Goal: Book appointment/travel/reservation

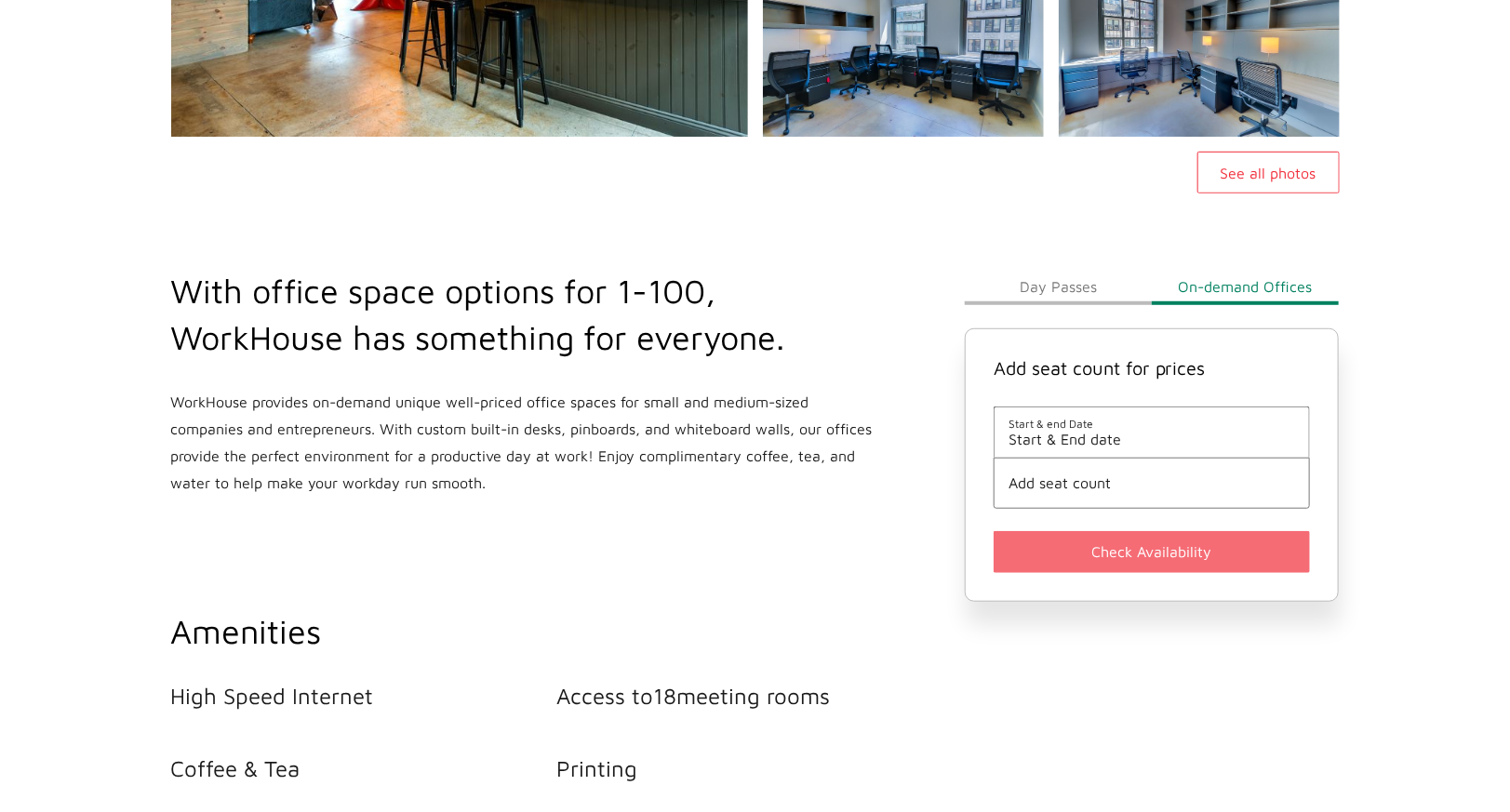
scroll to position [482, 0]
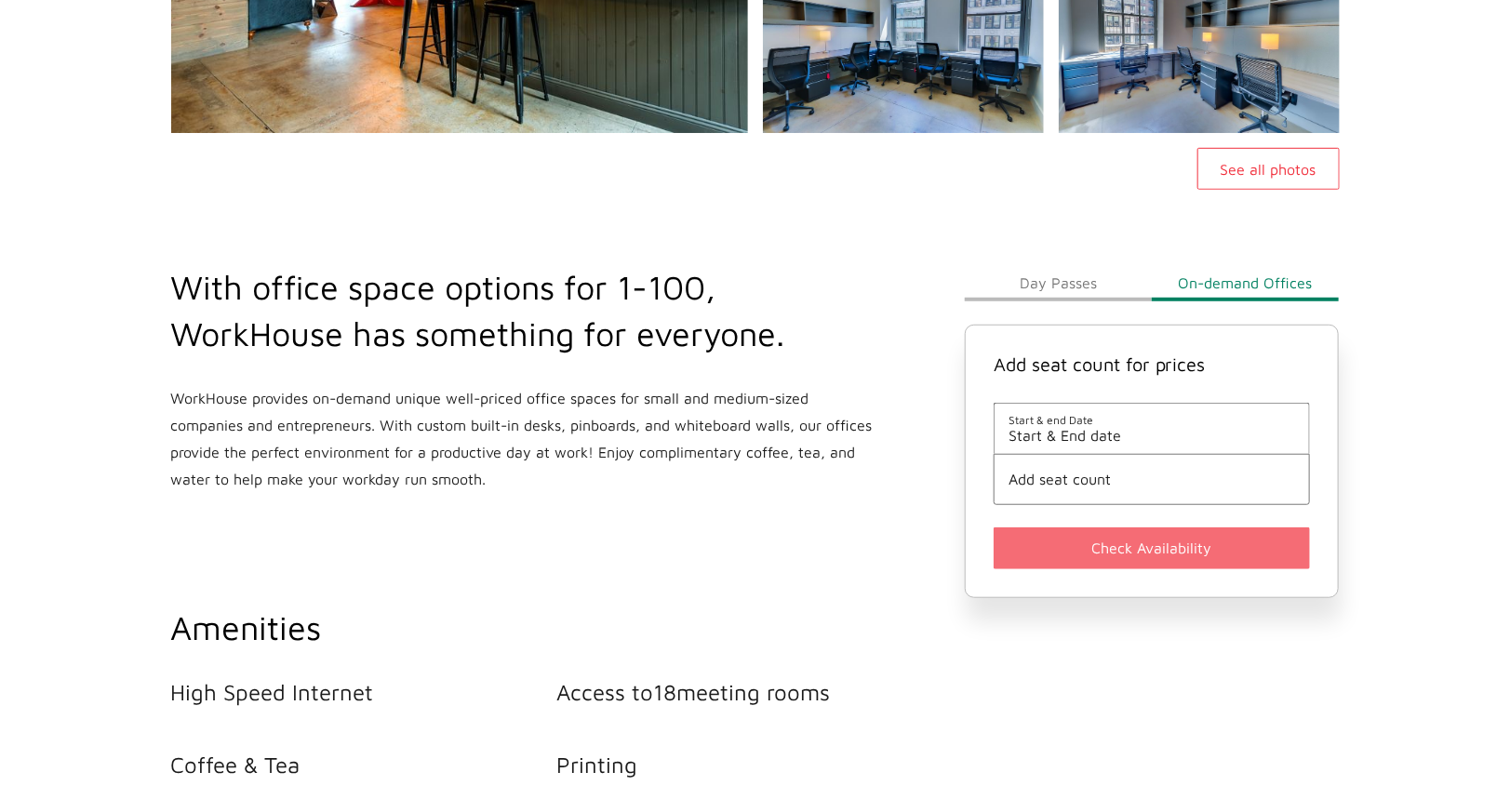
click at [1094, 433] on span "Start & End date" at bounding box center [1152, 435] width 287 height 17
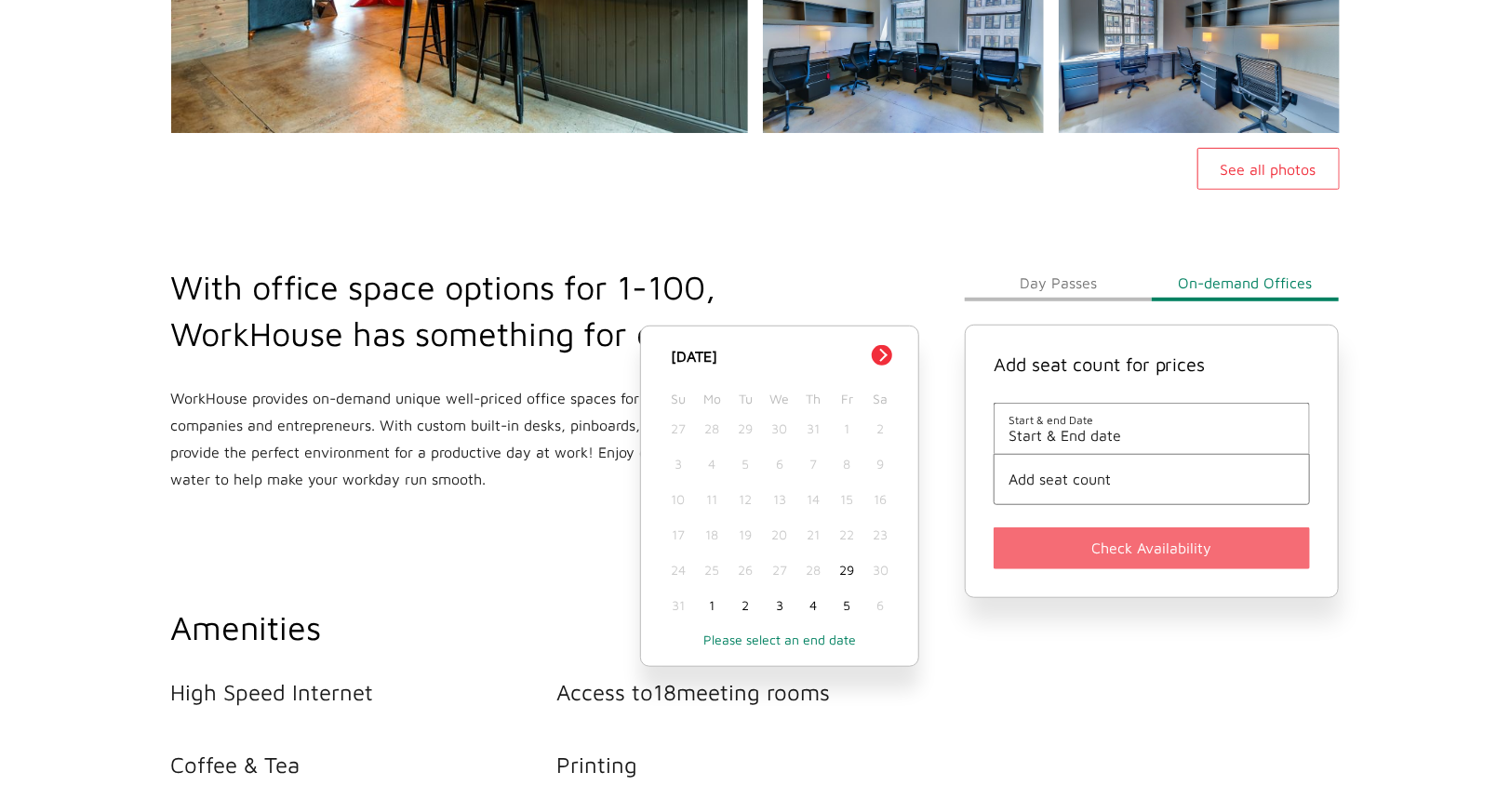
click at [720, 607] on div "1" at bounding box center [711, 605] width 33 height 35
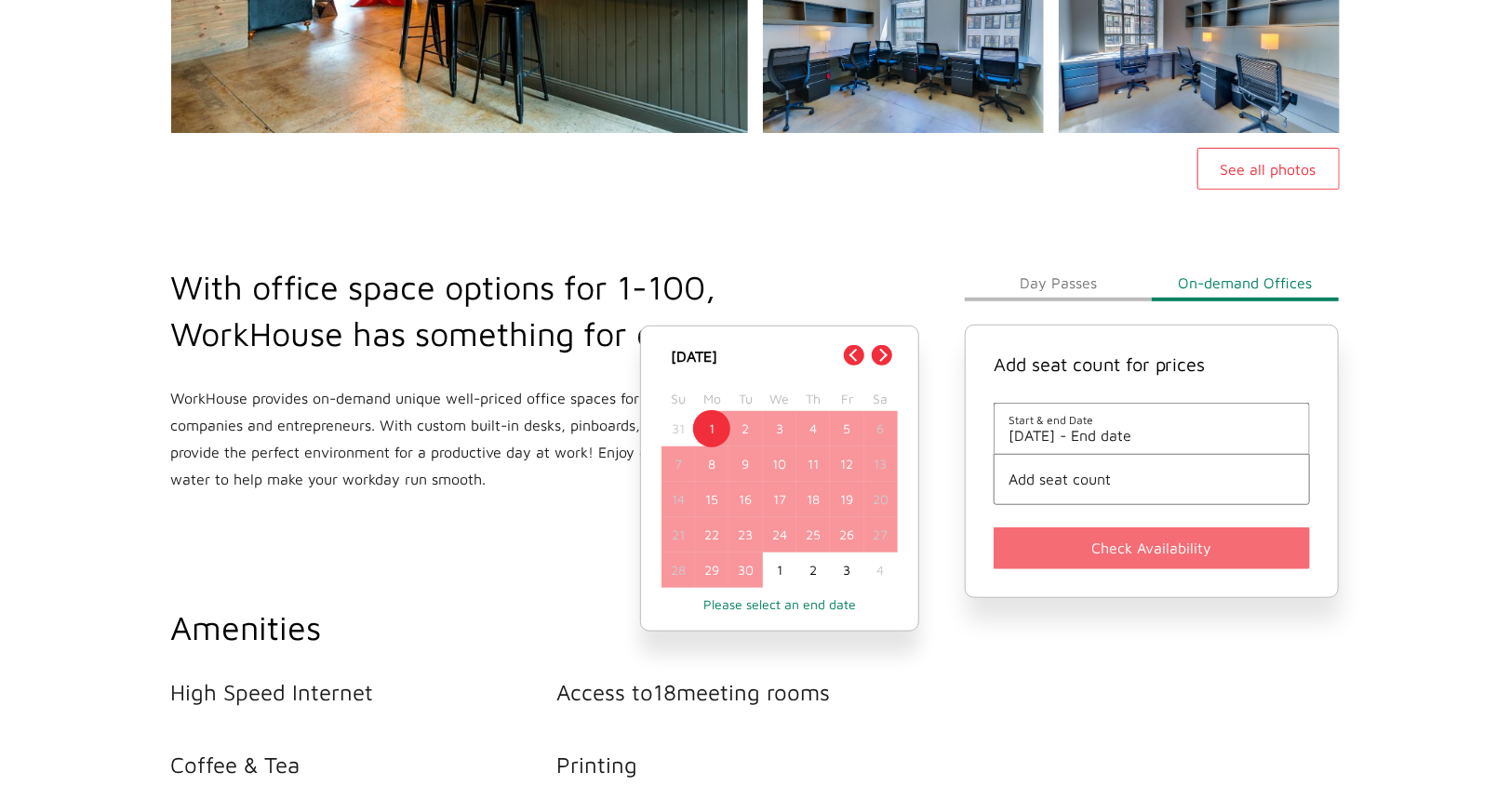
click at [747, 579] on div "30" at bounding box center [744, 570] width 33 height 35
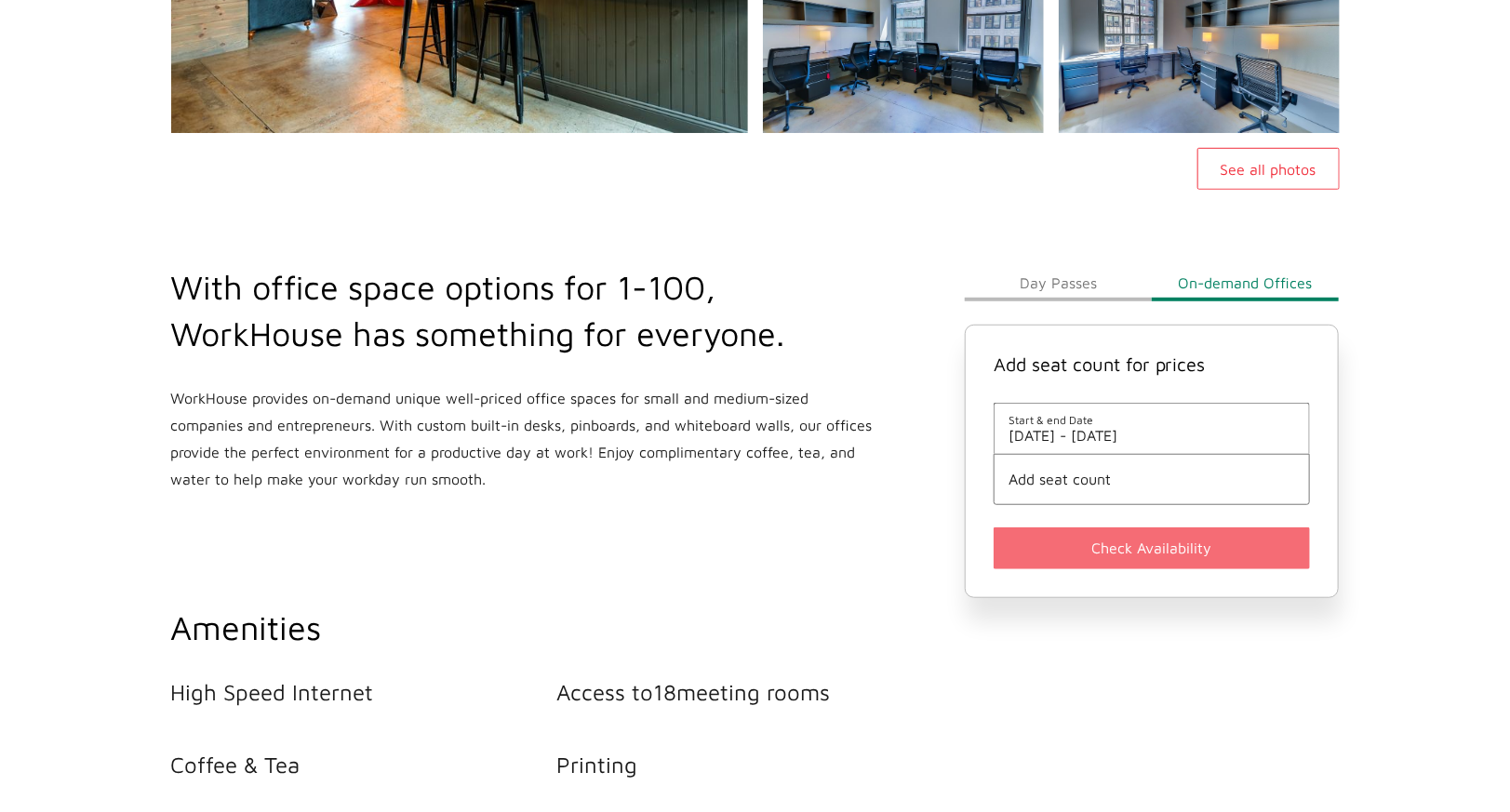
click at [1079, 484] on span "Add seat count" at bounding box center [1152, 479] width 287 height 17
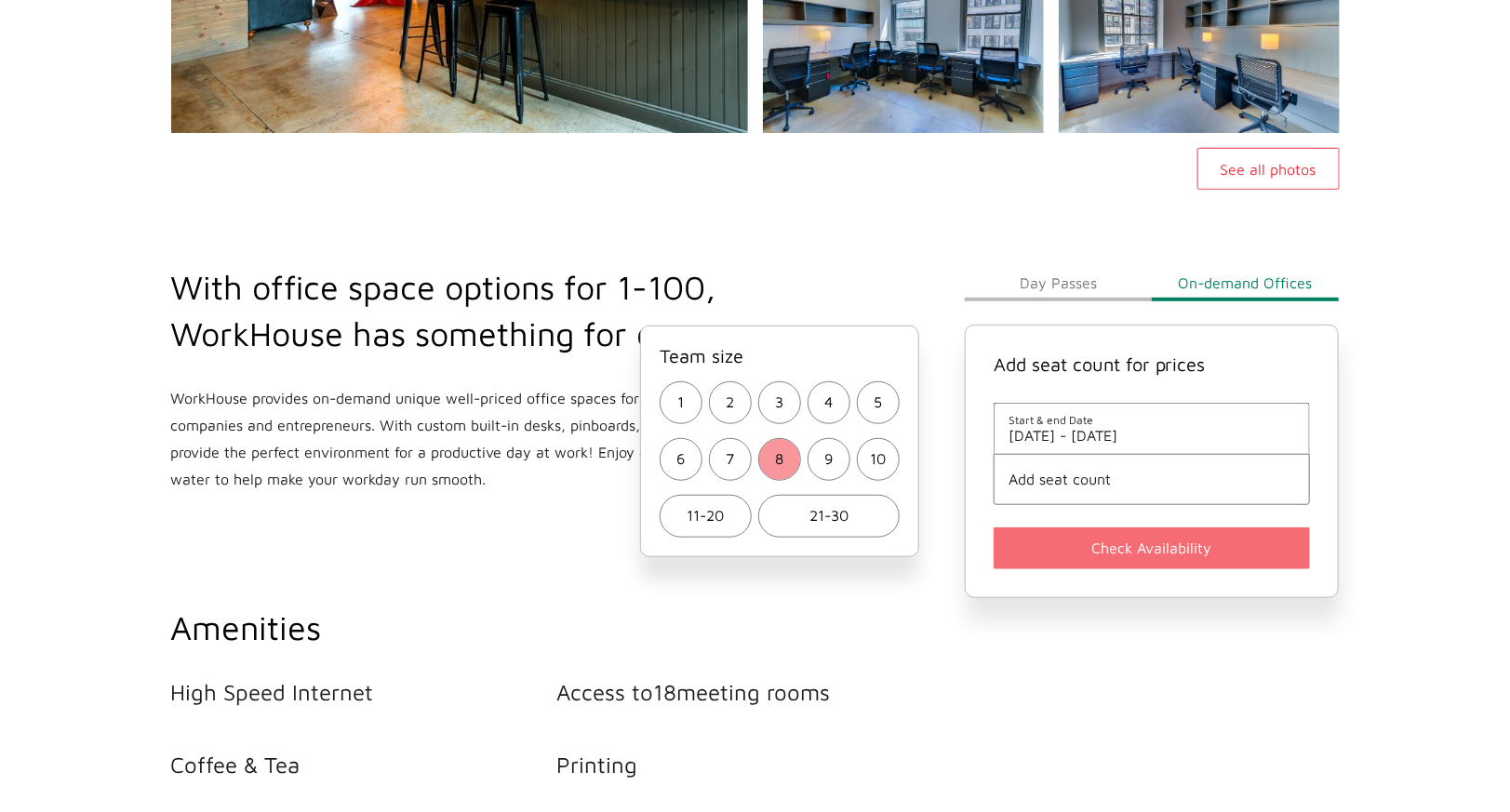
click at [780, 455] on span "8" at bounding box center [779, 459] width 9 height 27
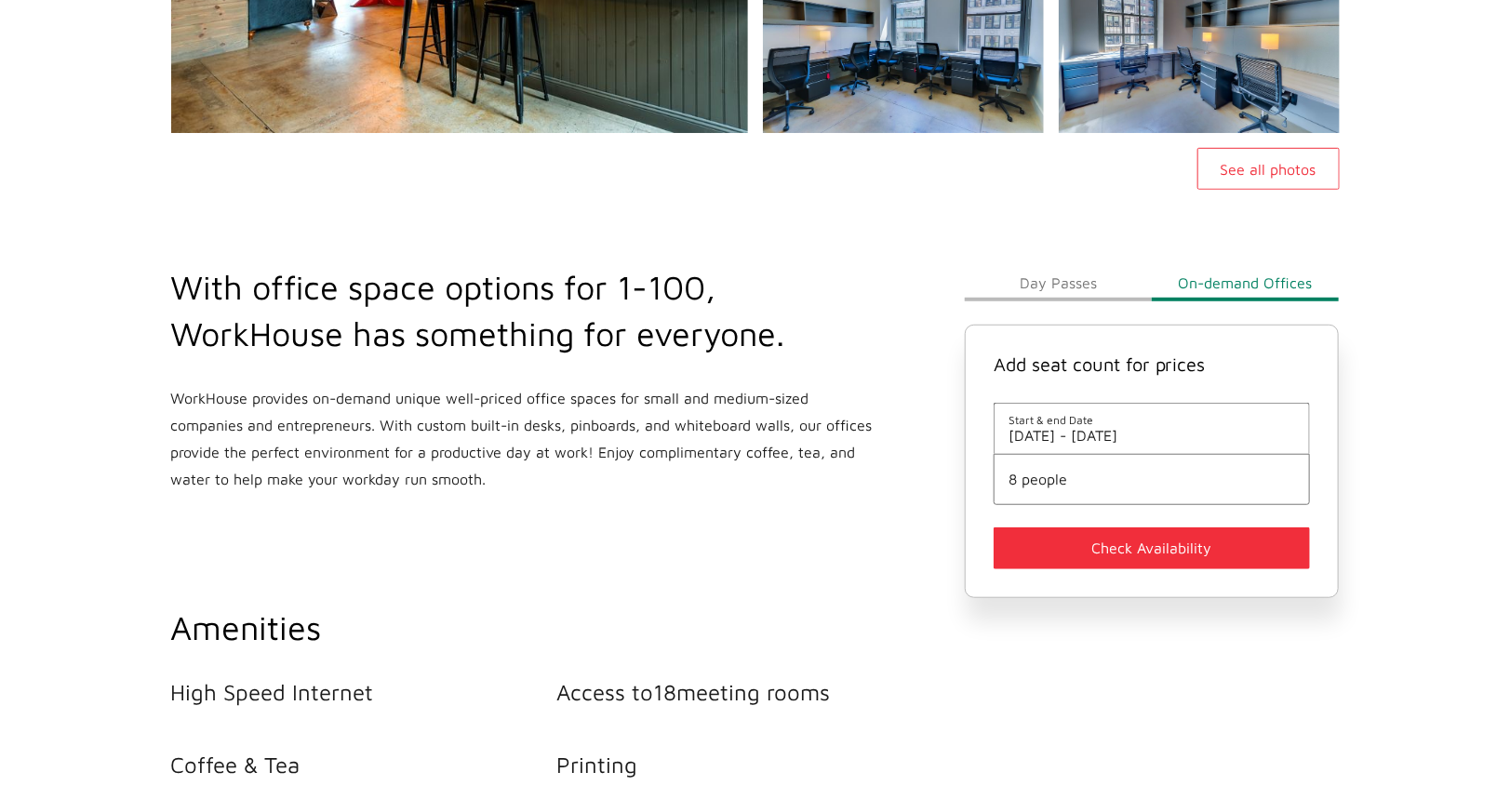
click at [1120, 555] on button "Check Availability" at bounding box center [1153, 548] width 318 height 42
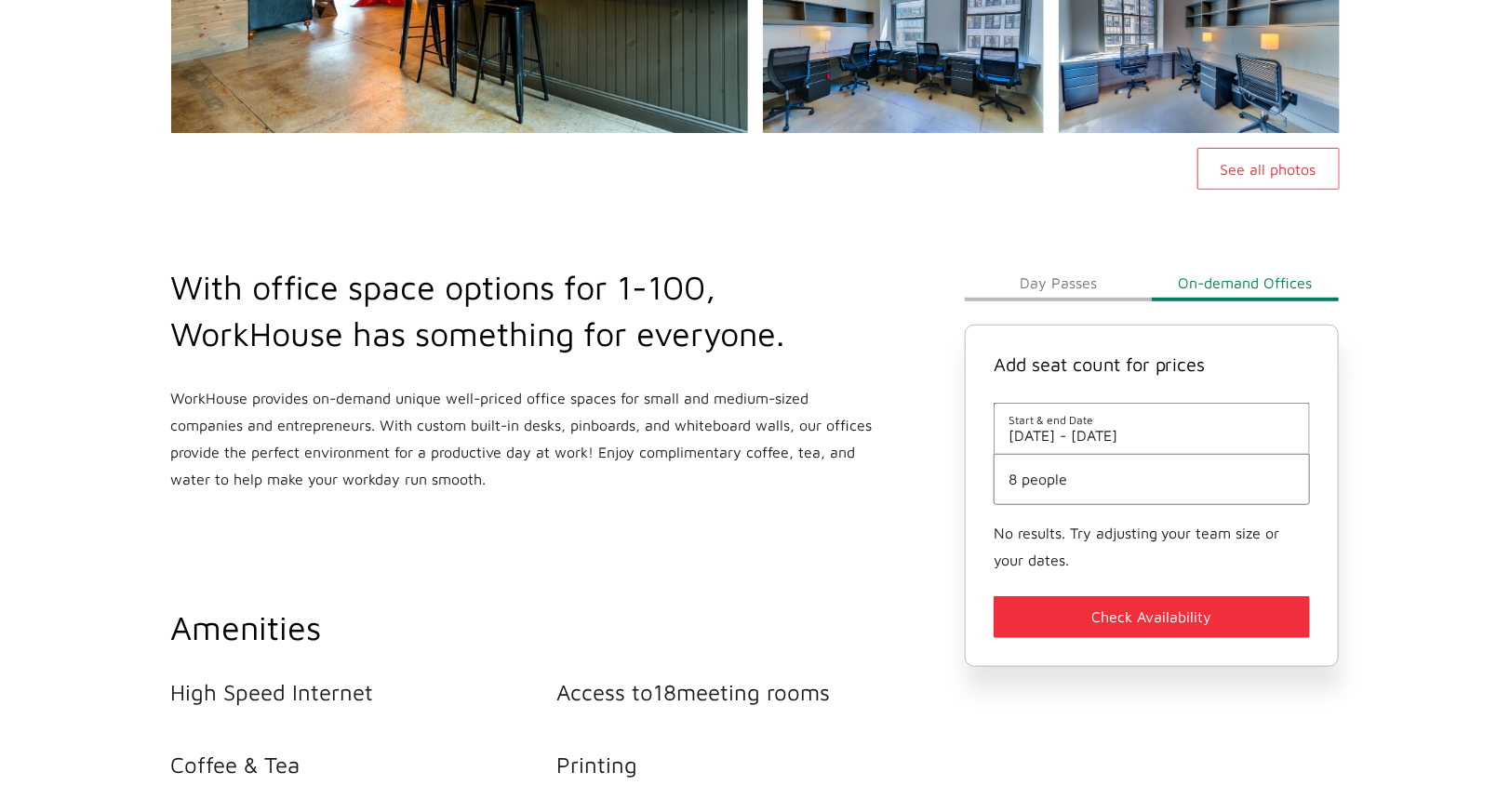
click at [1092, 476] on span "8 people" at bounding box center [1152, 479] width 287 height 17
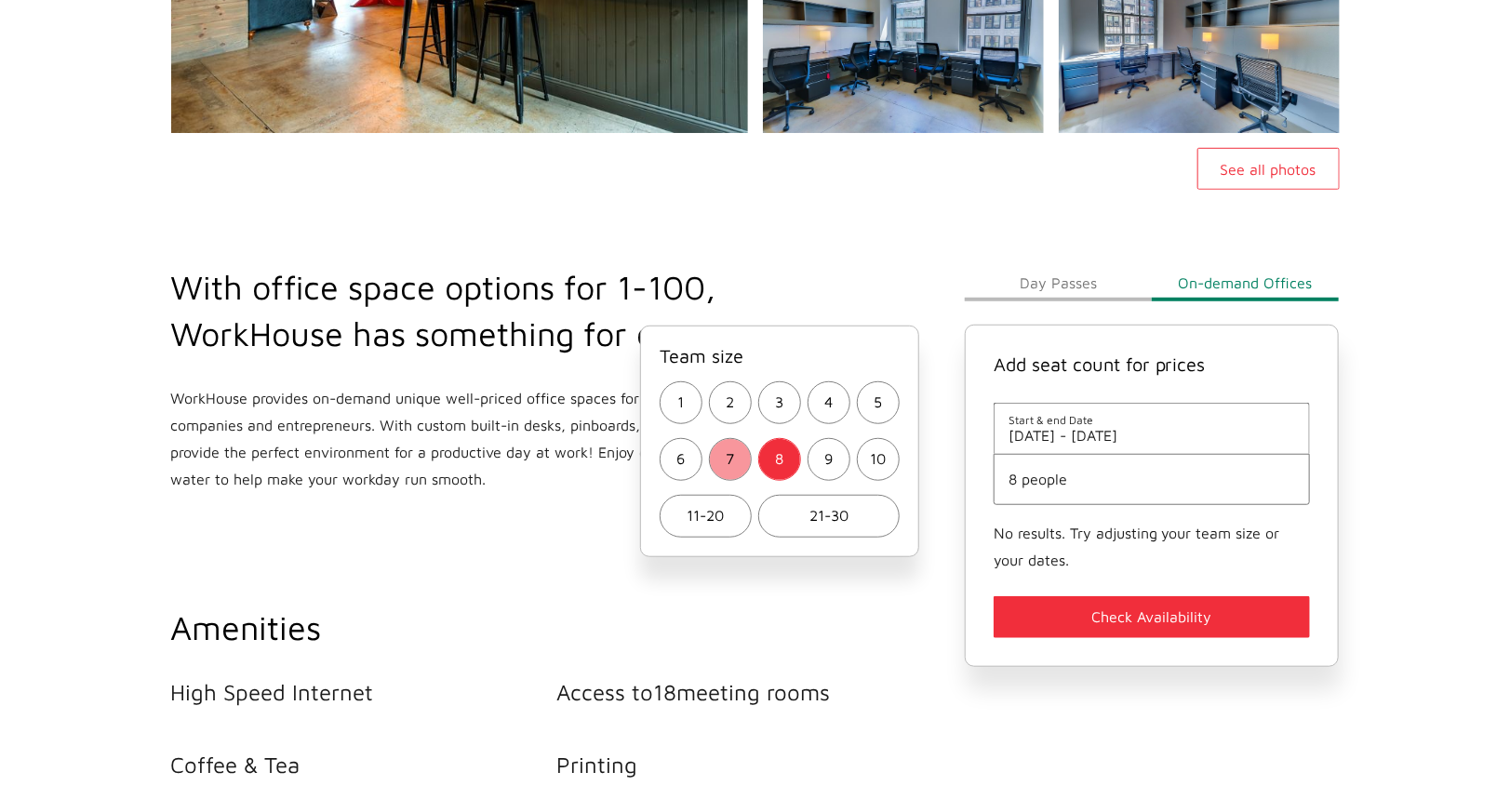
click at [735, 470] on button "7" at bounding box center [730, 459] width 43 height 43
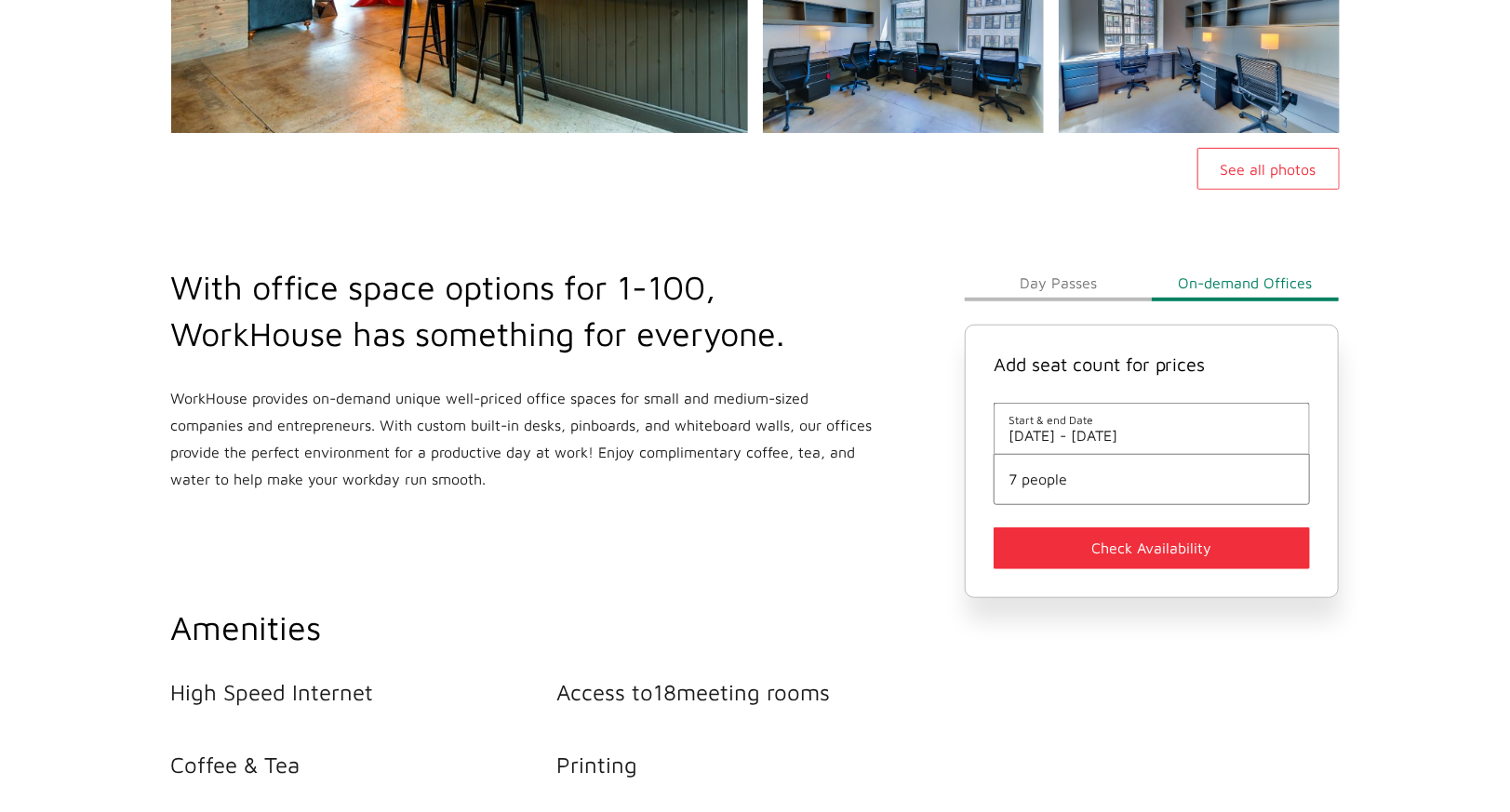
click at [1085, 544] on button "Check Availability" at bounding box center [1153, 548] width 318 height 42
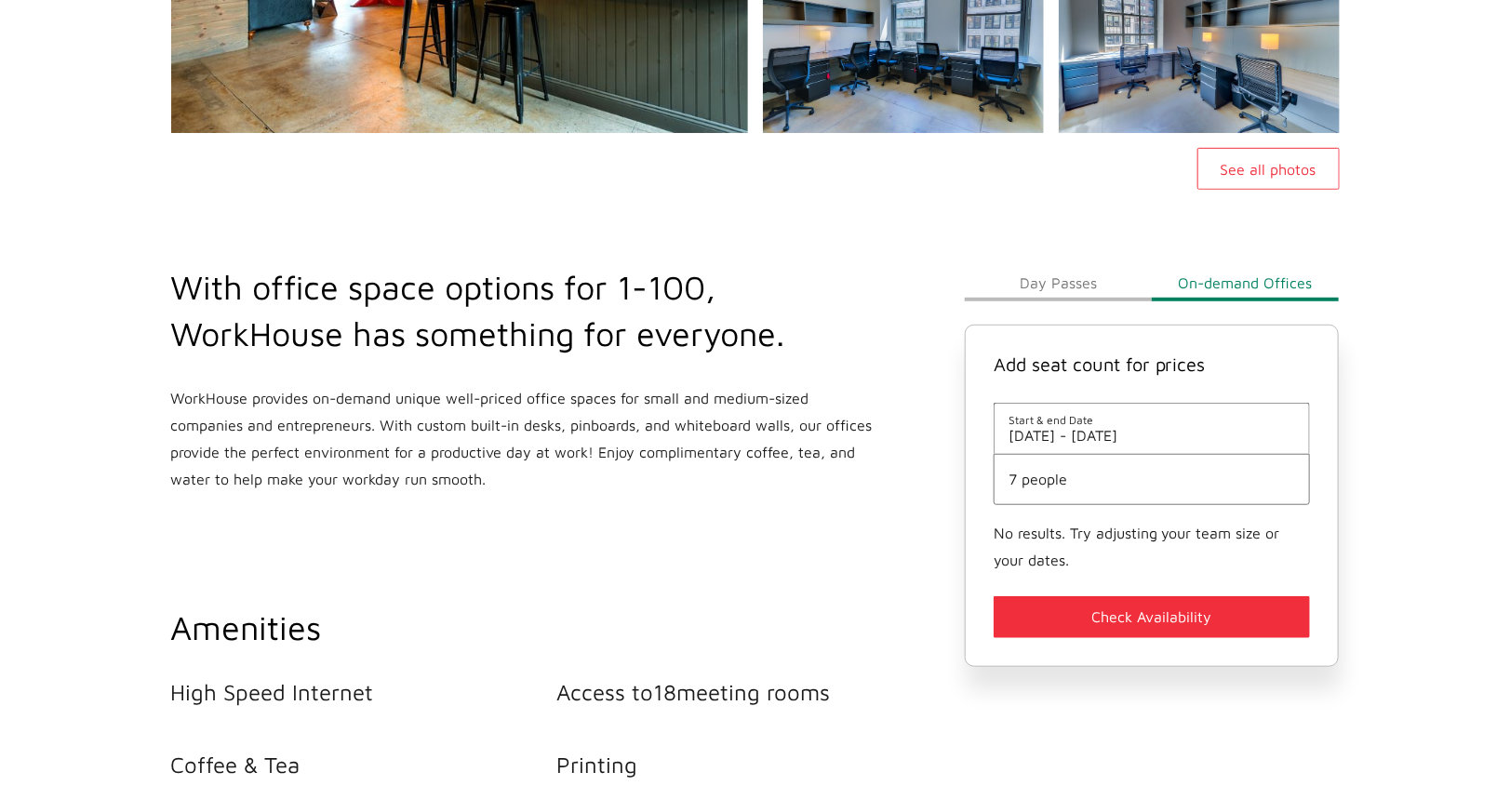
click at [1062, 477] on span "7 people" at bounding box center [1152, 479] width 287 height 17
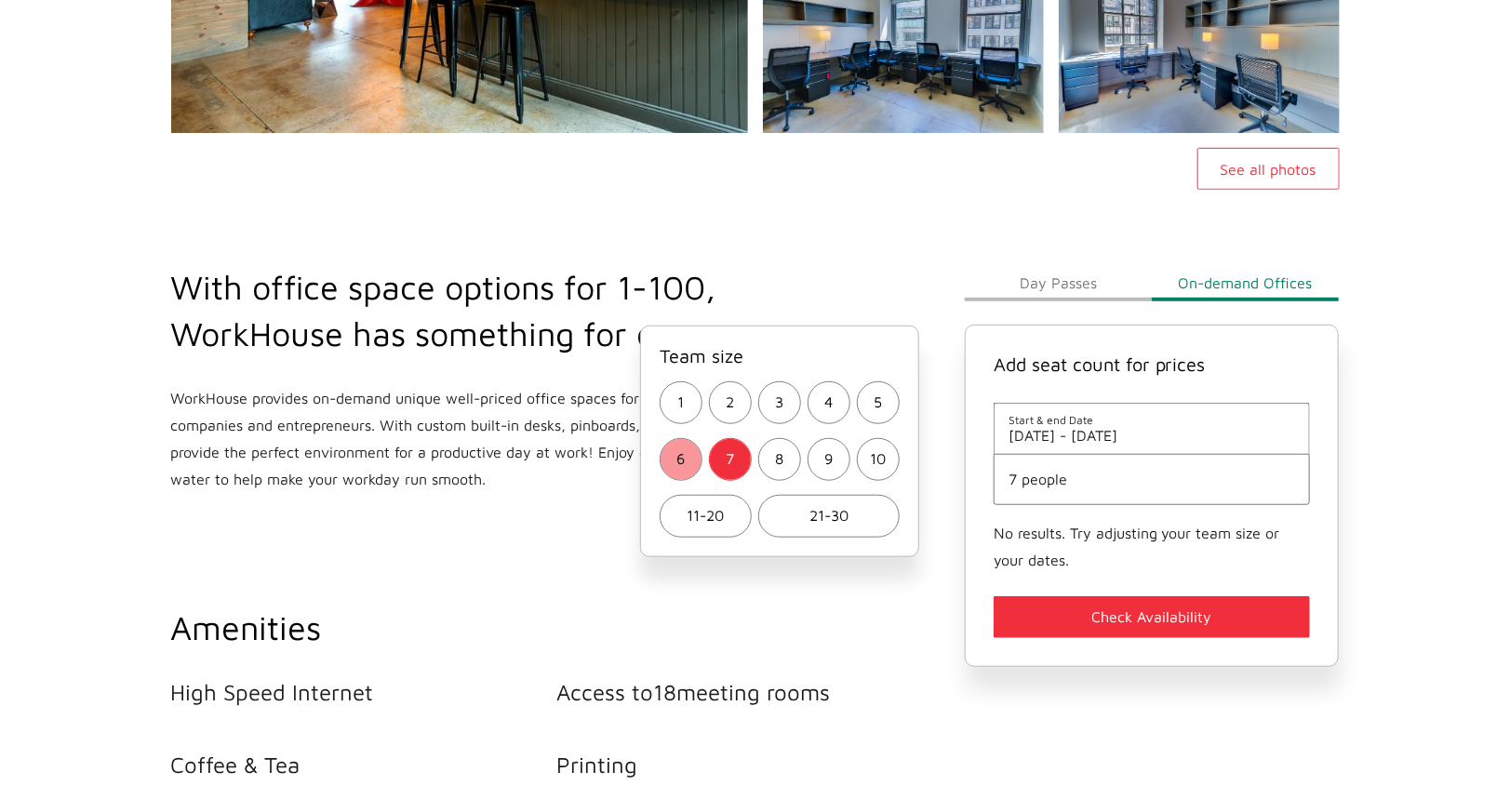
click at [679, 452] on span "6" at bounding box center [680, 459] width 9 height 27
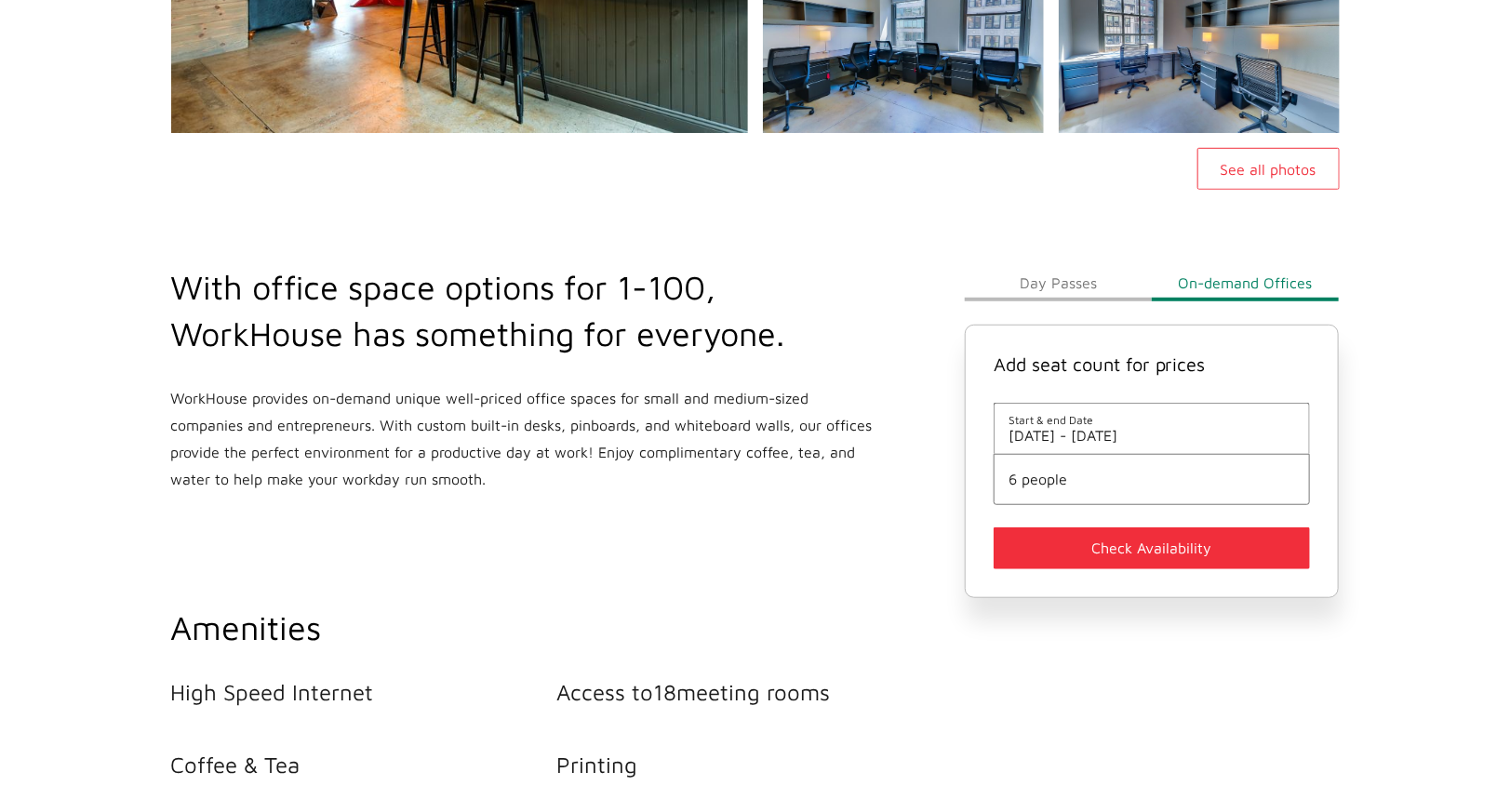
click at [1028, 544] on button "Check Availability" at bounding box center [1153, 548] width 318 height 42
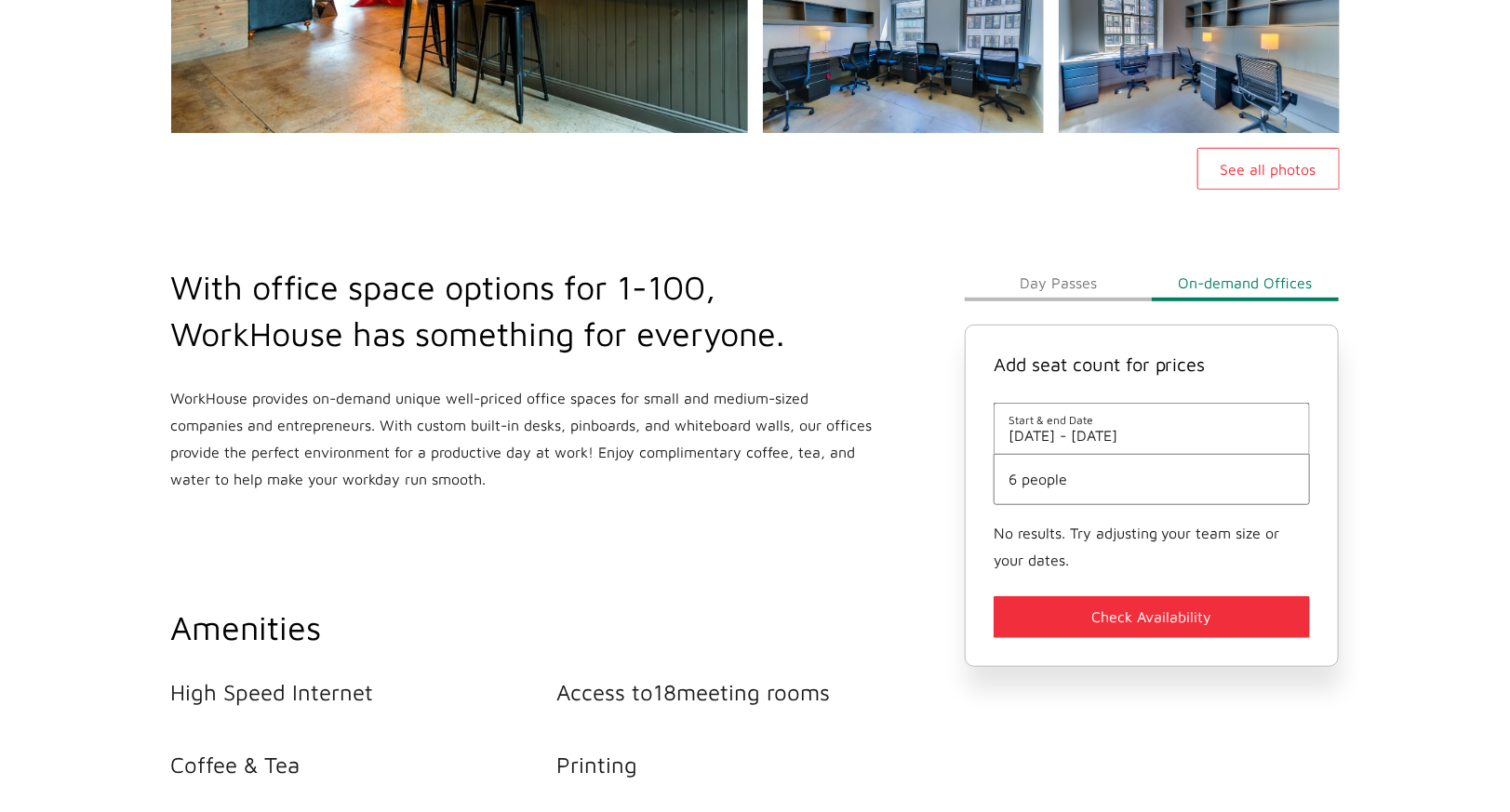
click at [1036, 488] on span "6 people" at bounding box center [1152, 479] width 287 height 17
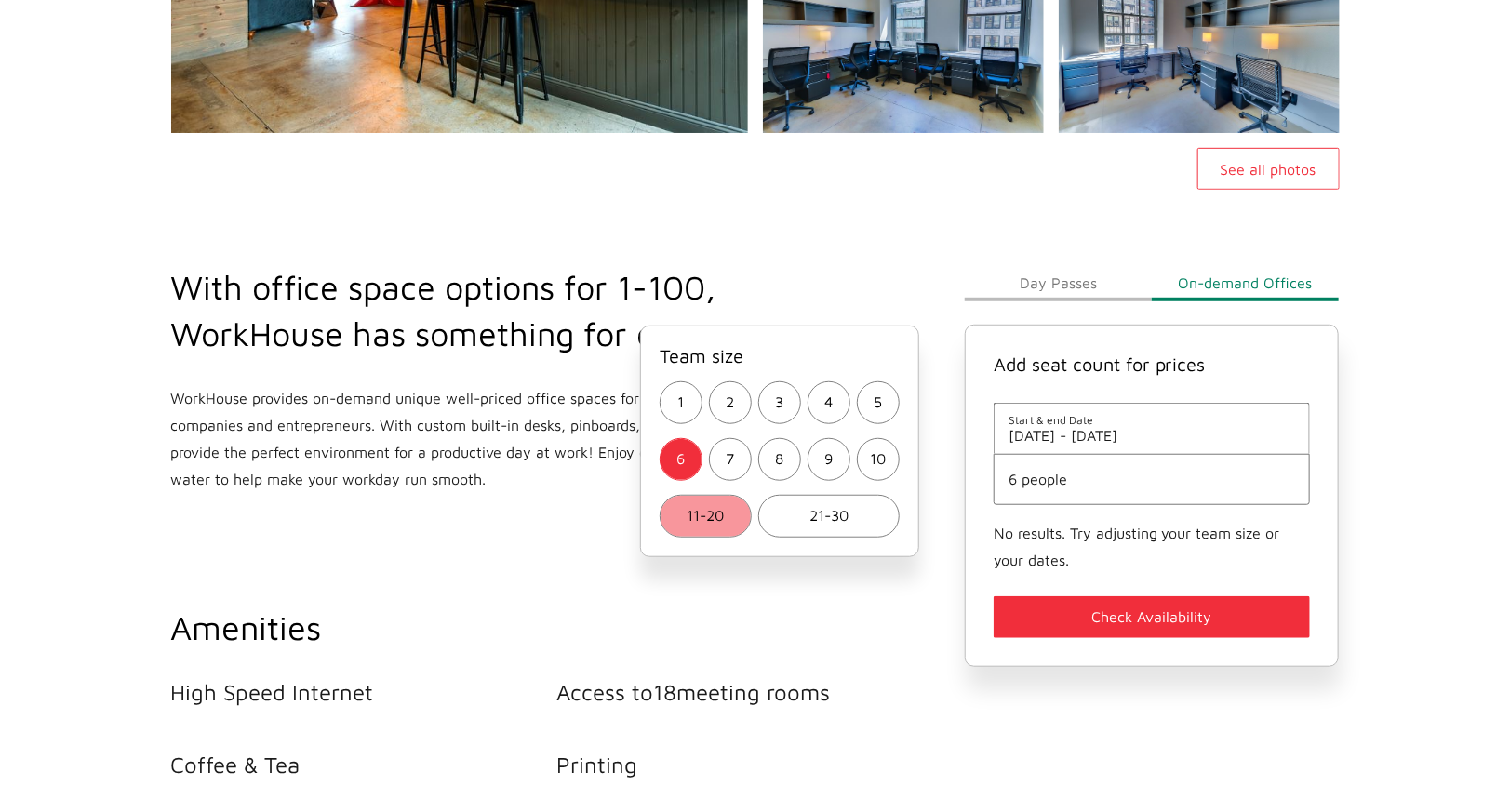
click at [726, 512] on button "11-20" at bounding box center [705, 516] width 92 height 43
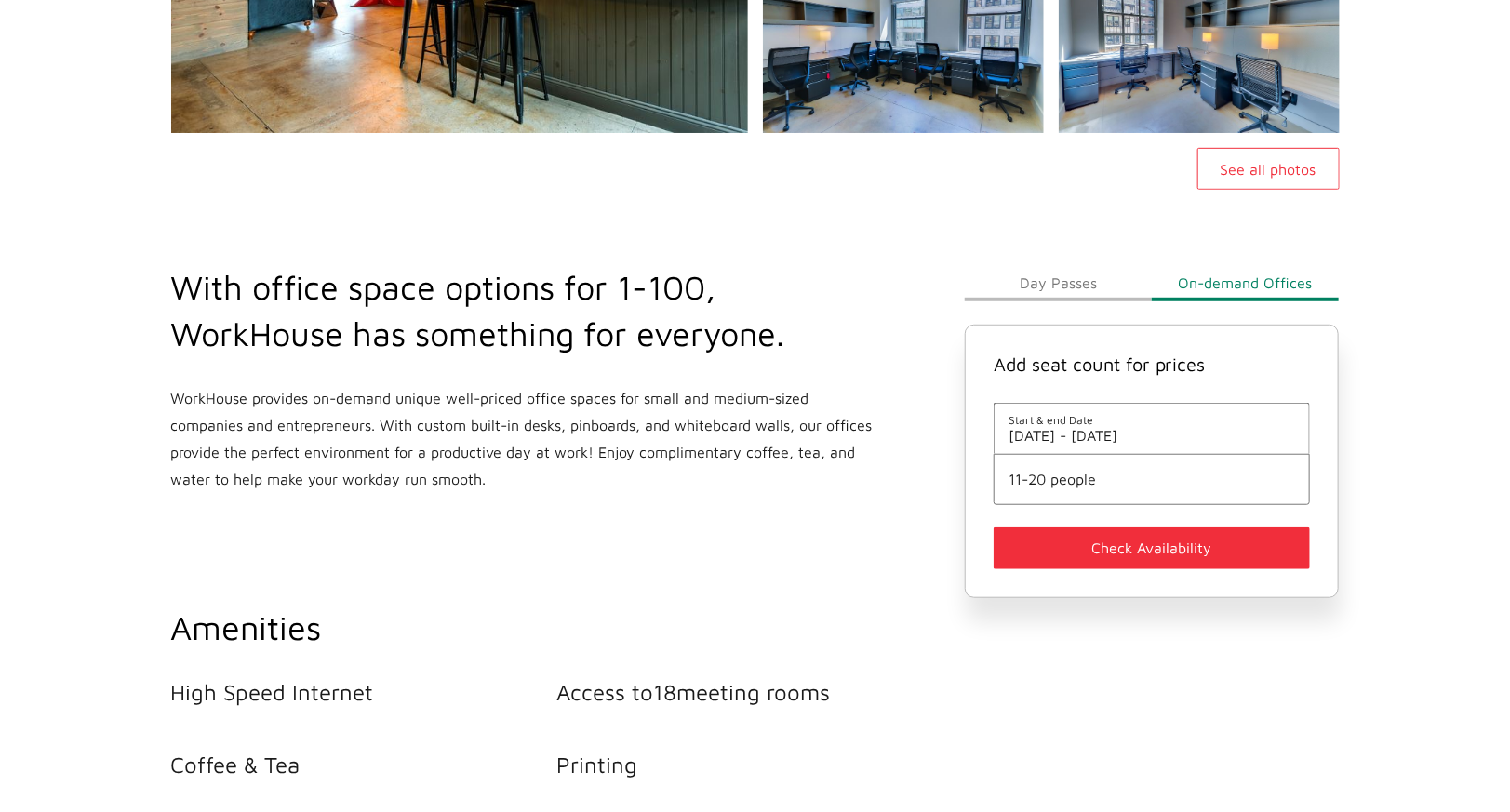
click at [1151, 532] on button "Check Availability" at bounding box center [1153, 548] width 318 height 42
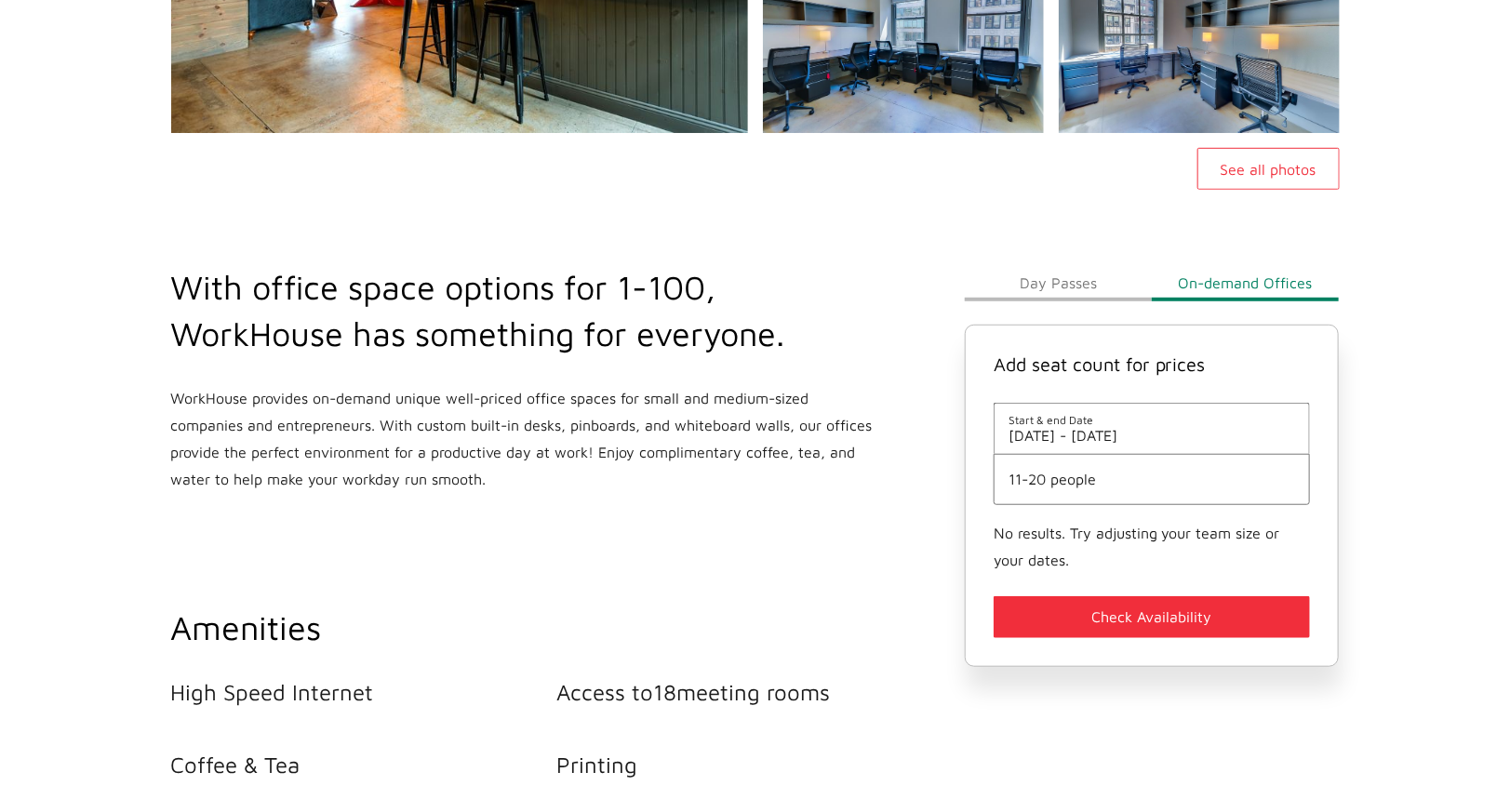
click at [1059, 489] on li "11-20 people" at bounding box center [1153, 479] width 318 height 51
click at [1081, 482] on span "11-20 people" at bounding box center [1152, 479] width 287 height 17
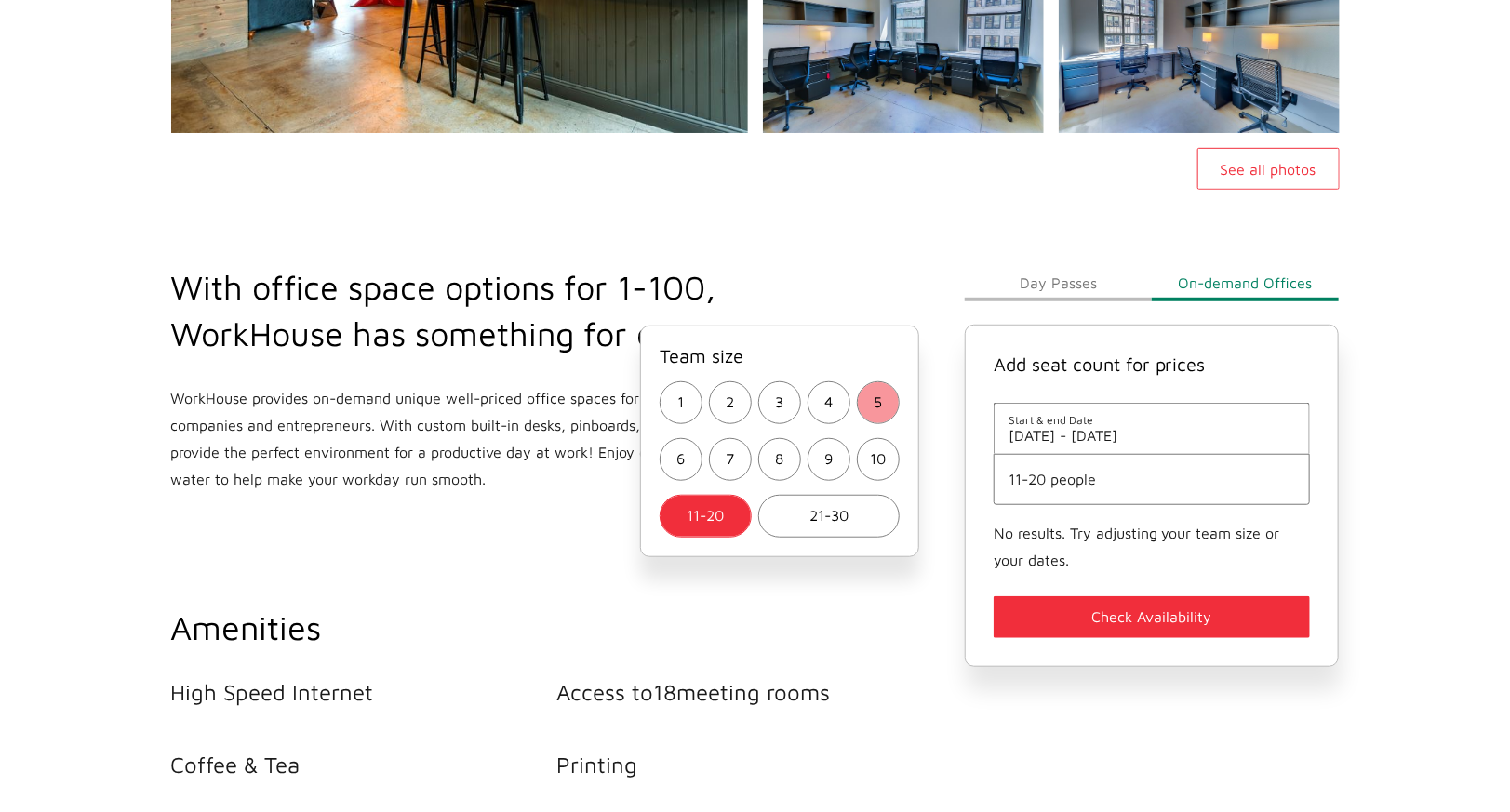
click at [878, 410] on span "5" at bounding box center [877, 402] width 9 height 27
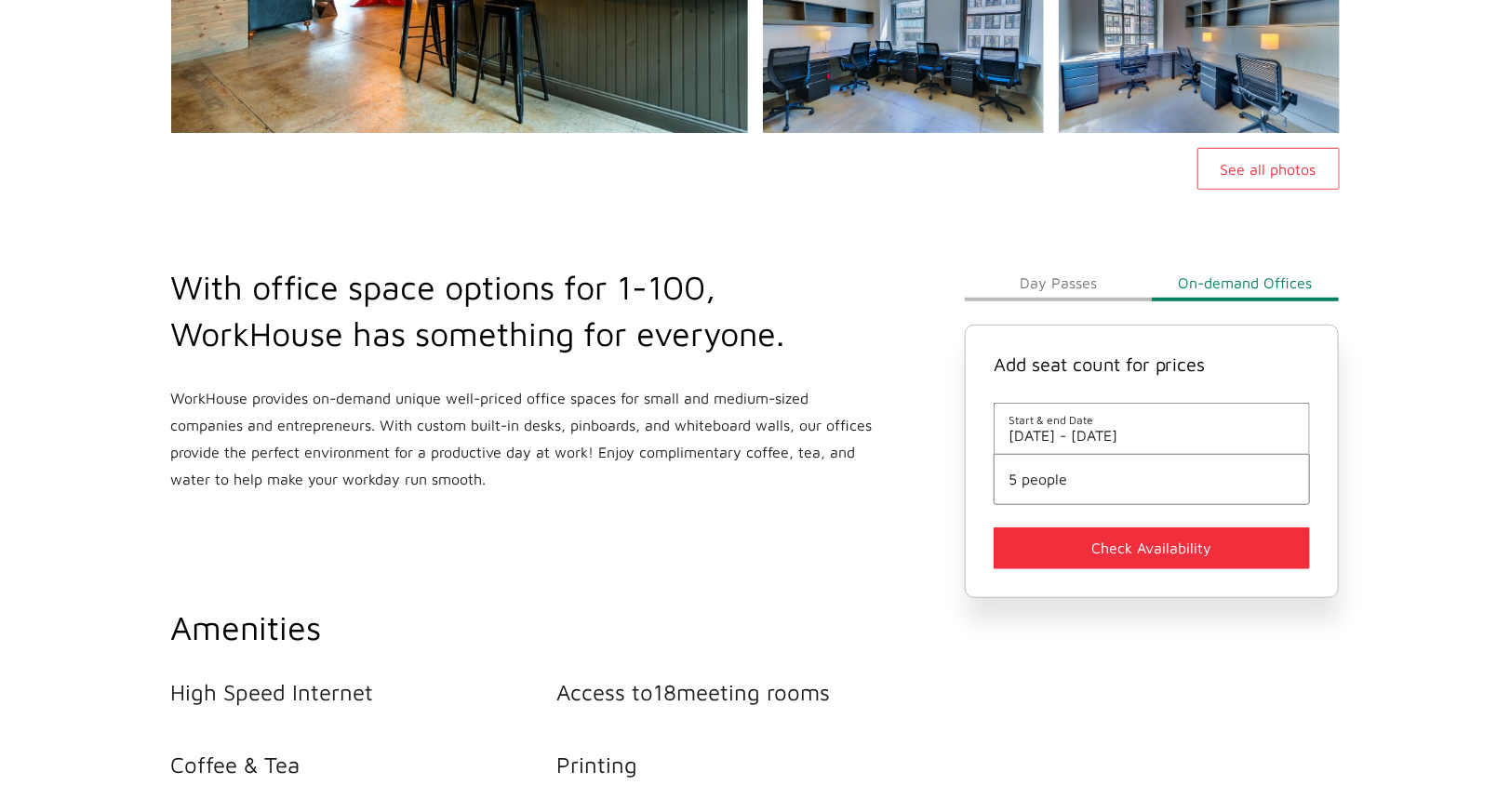
click at [1055, 560] on button "Check Availability" at bounding box center [1153, 548] width 318 height 42
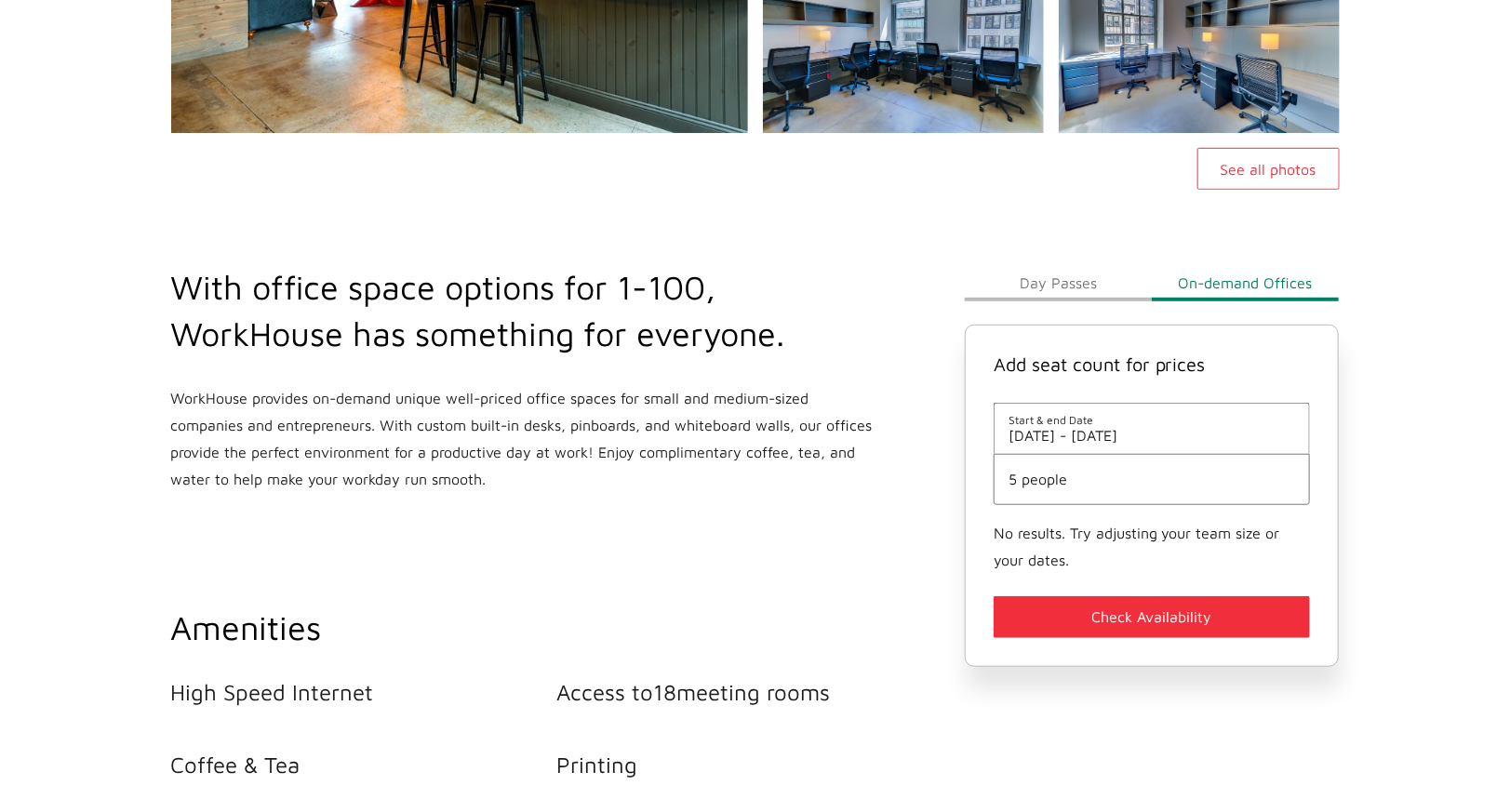
click at [1039, 482] on span "5 people" at bounding box center [1152, 479] width 287 height 17
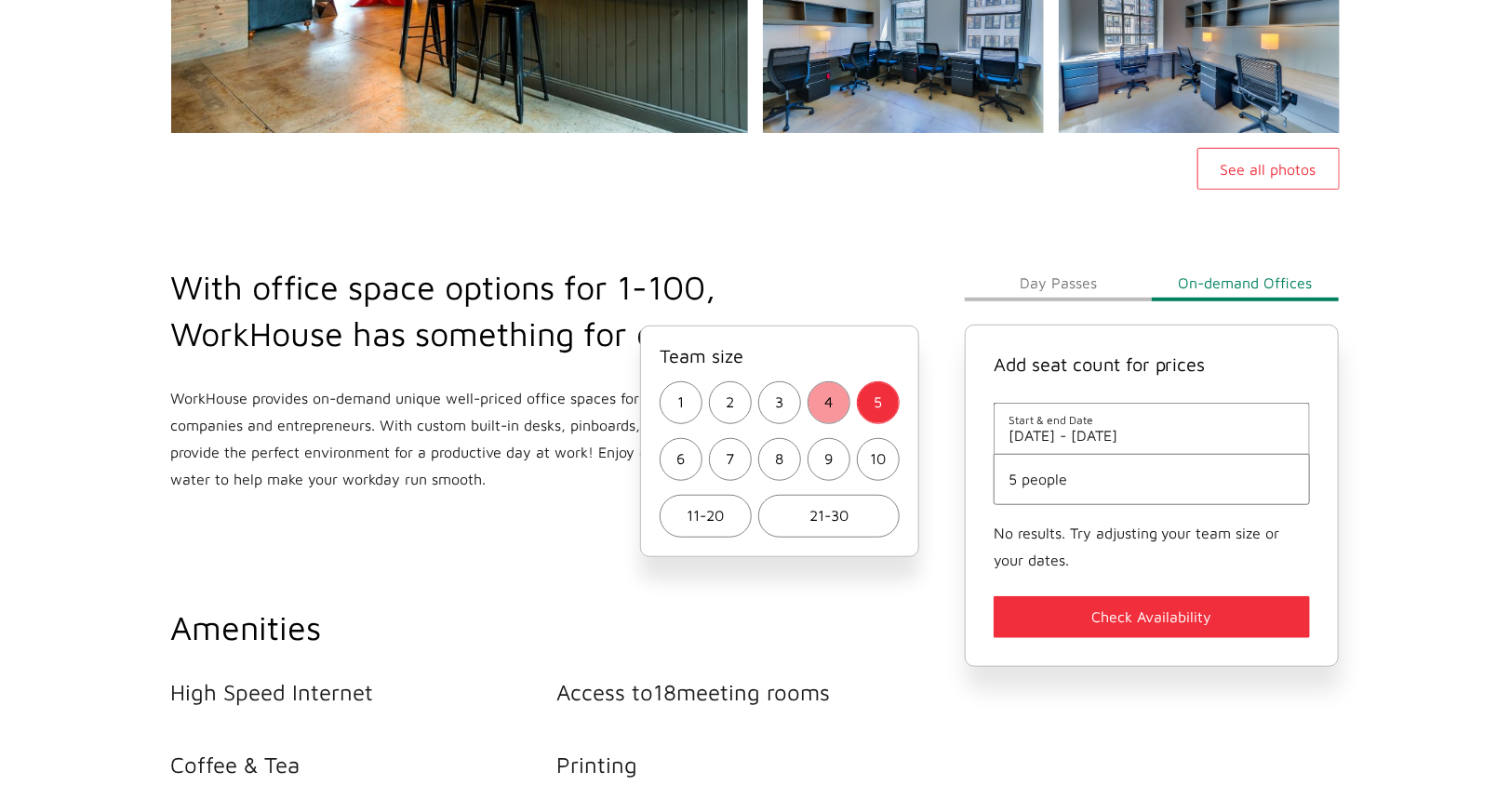
click at [818, 399] on button "4" at bounding box center [829, 403] width 43 height 43
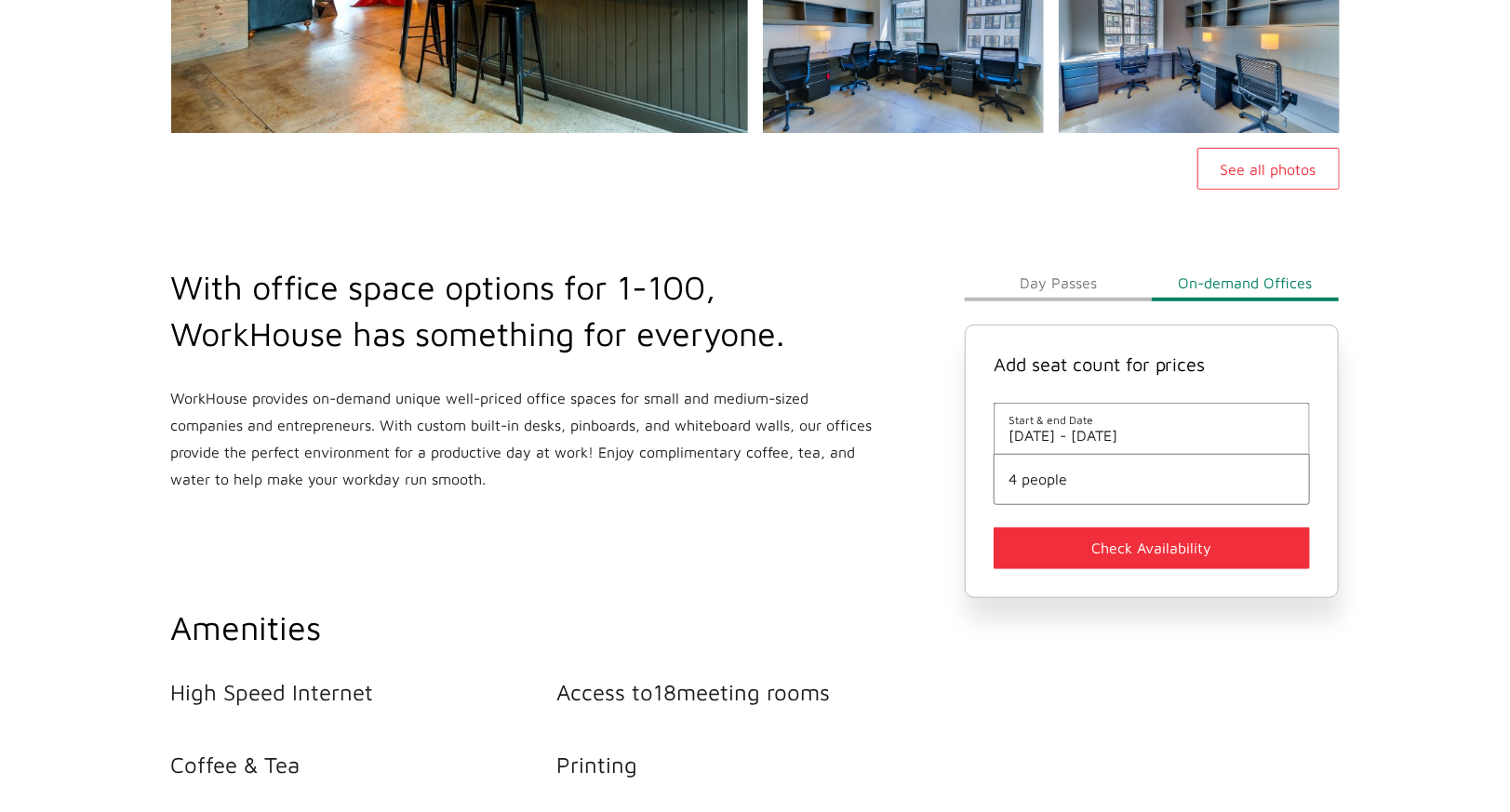
click at [1018, 523] on div "Add seat count for prices Start & end Date [DATE] - [DATE] 4 people Check Avail…" at bounding box center [1152, 461] width 375 height 274
click at [1050, 544] on button "Check Availability" at bounding box center [1153, 548] width 318 height 42
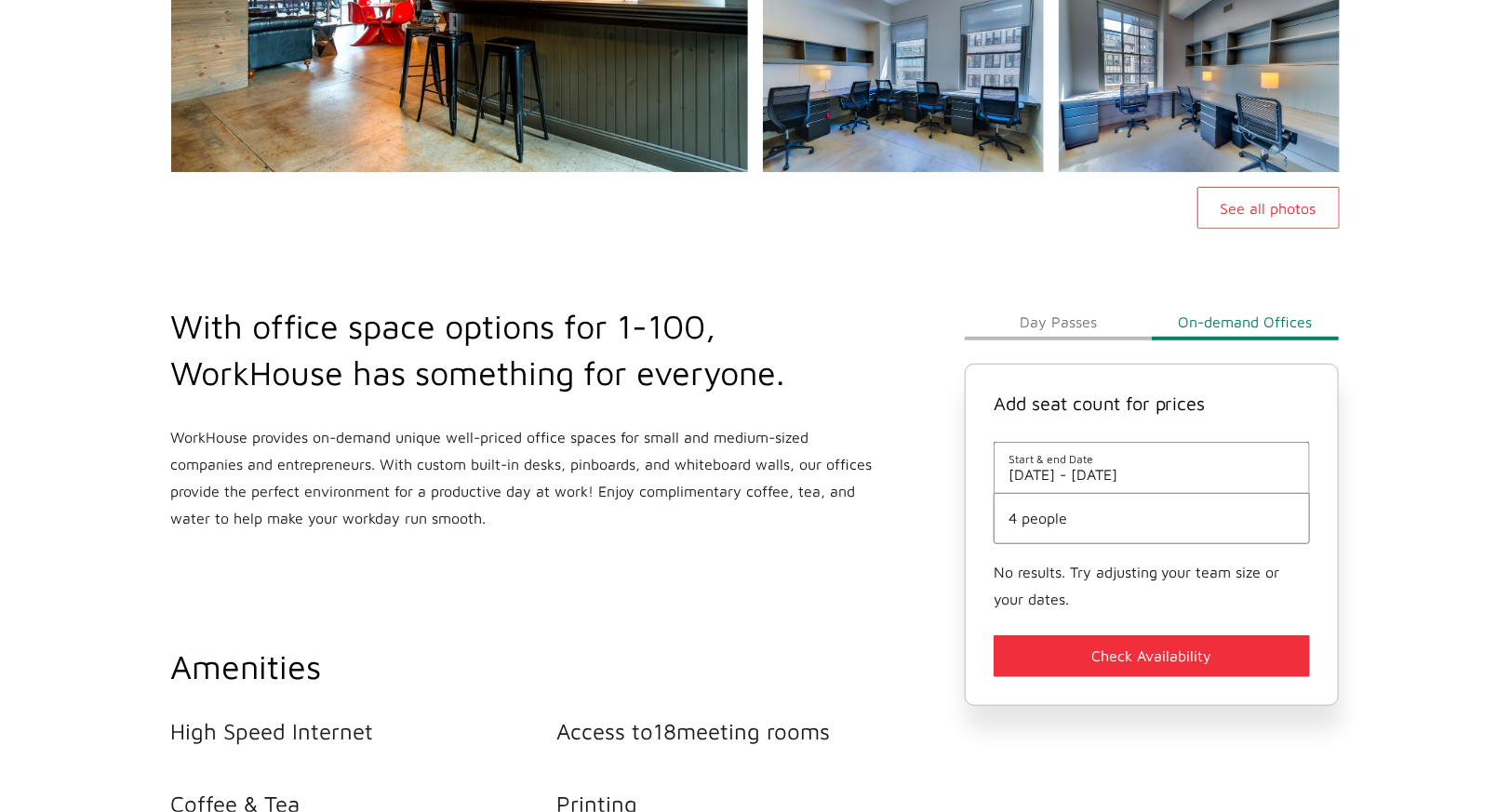
scroll to position [444, 0]
click at [1050, 320] on button "Day Passes" at bounding box center [1057, 320] width 187 height 37
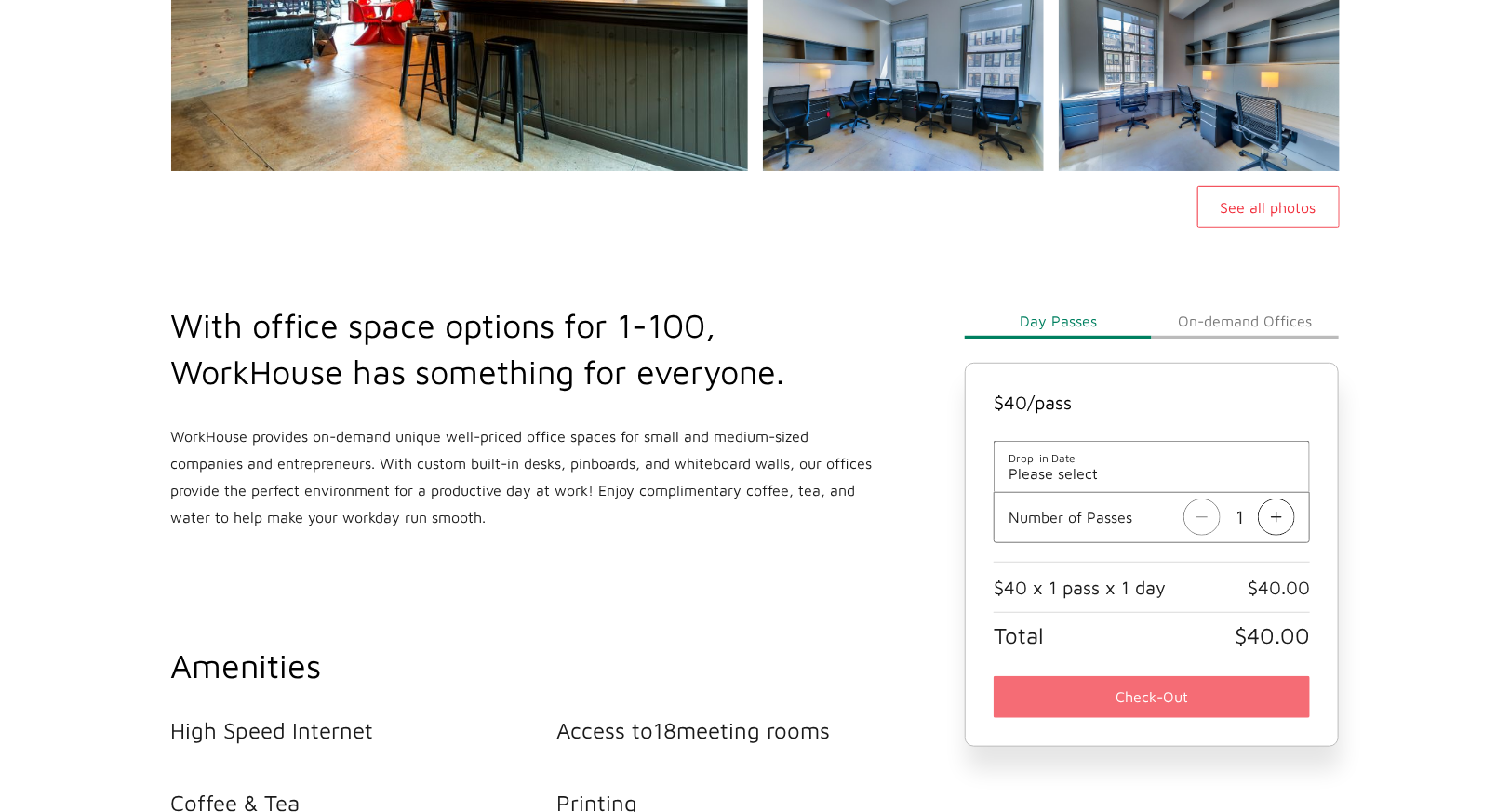
click at [1279, 516] on img at bounding box center [1277, 516] width 37 height 37
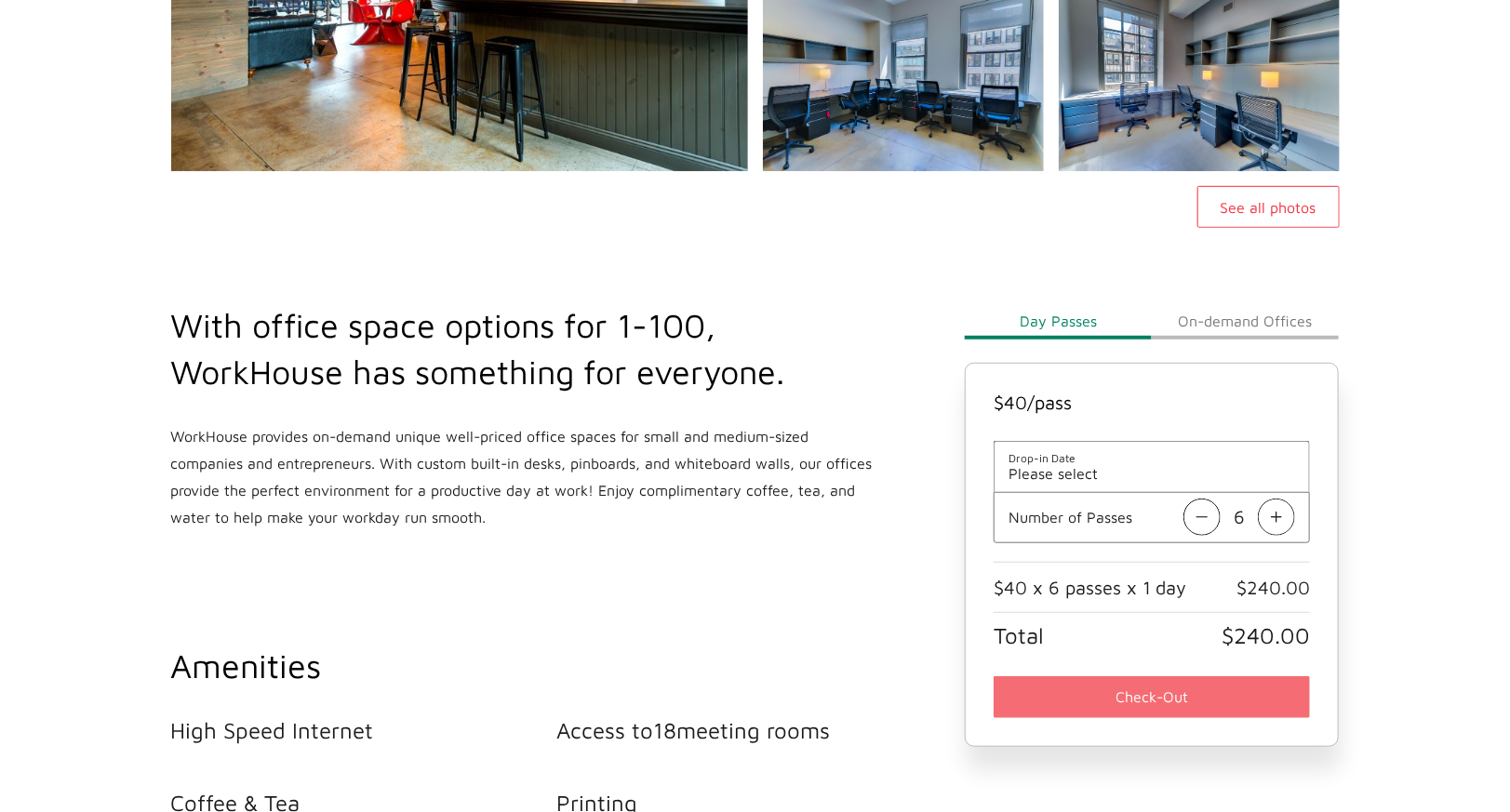
click at [1147, 455] on span "Drop-in Date" at bounding box center [1152, 458] width 287 height 14
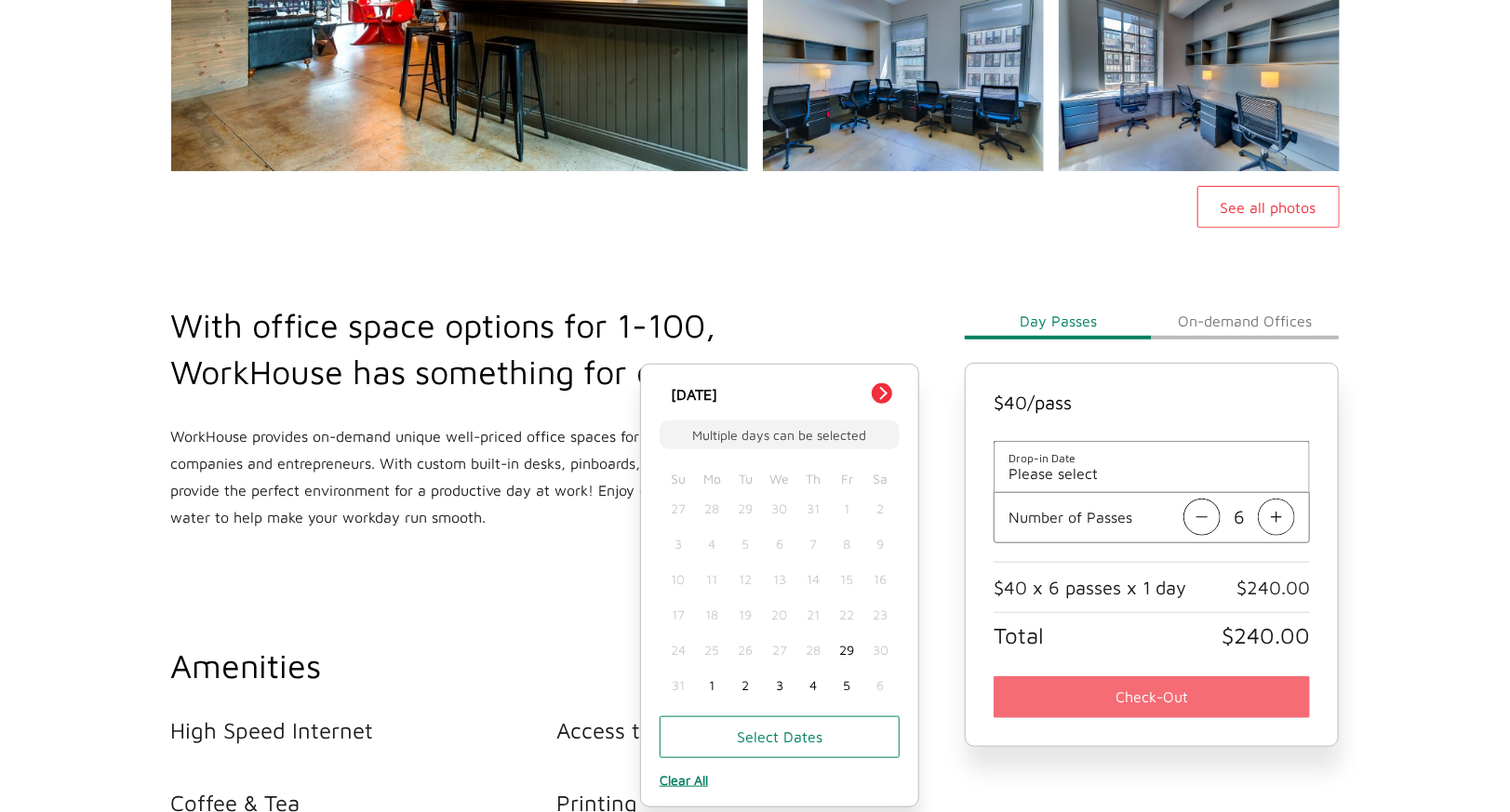
click at [707, 691] on div "1" at bounding box center [711, 685] width 33 height 35
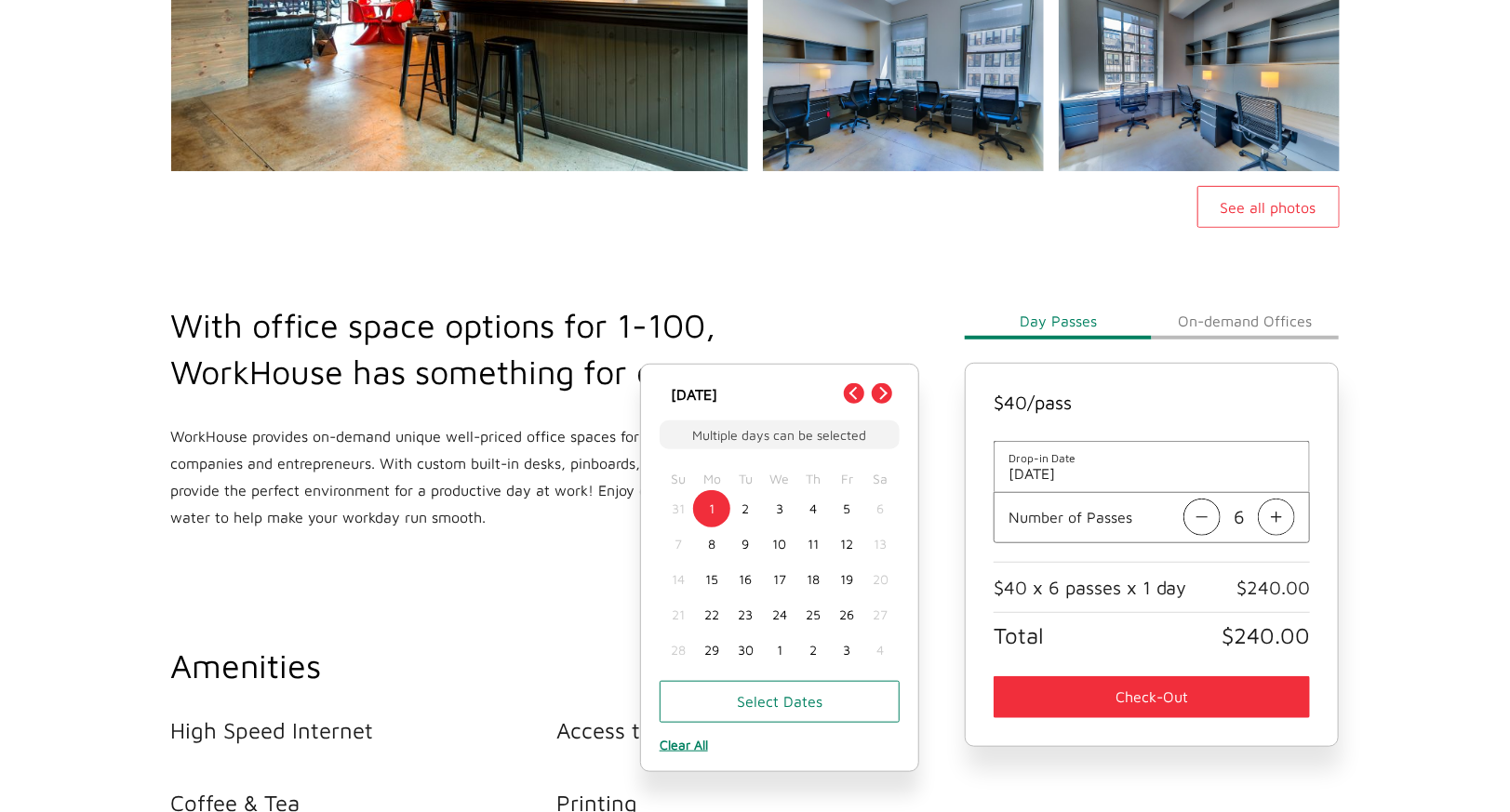
click at [1140, 692] on button "Check-Out" at bounding box center [1153, 697] width 318 height 42
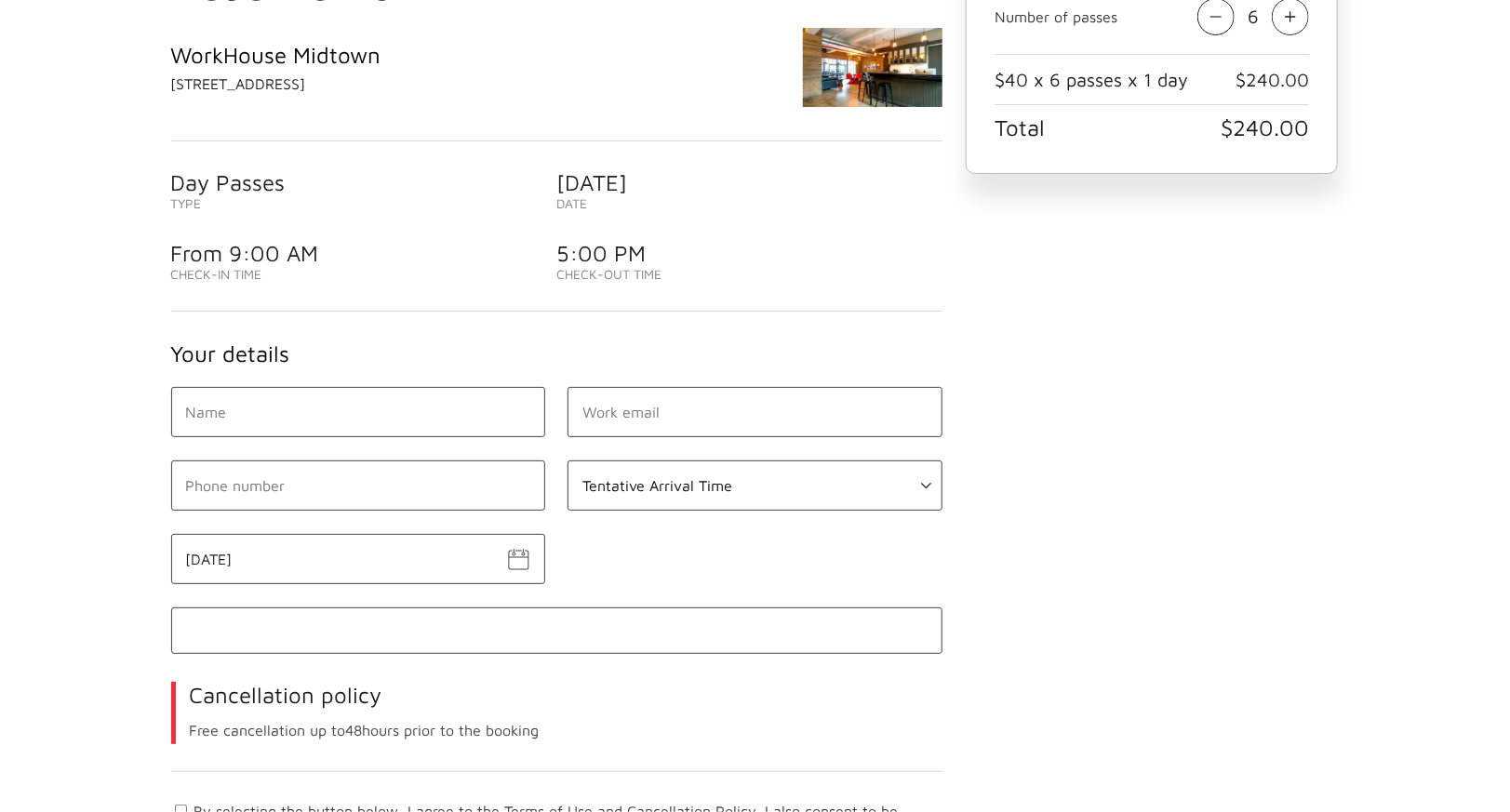
scroll to position [219, 0]
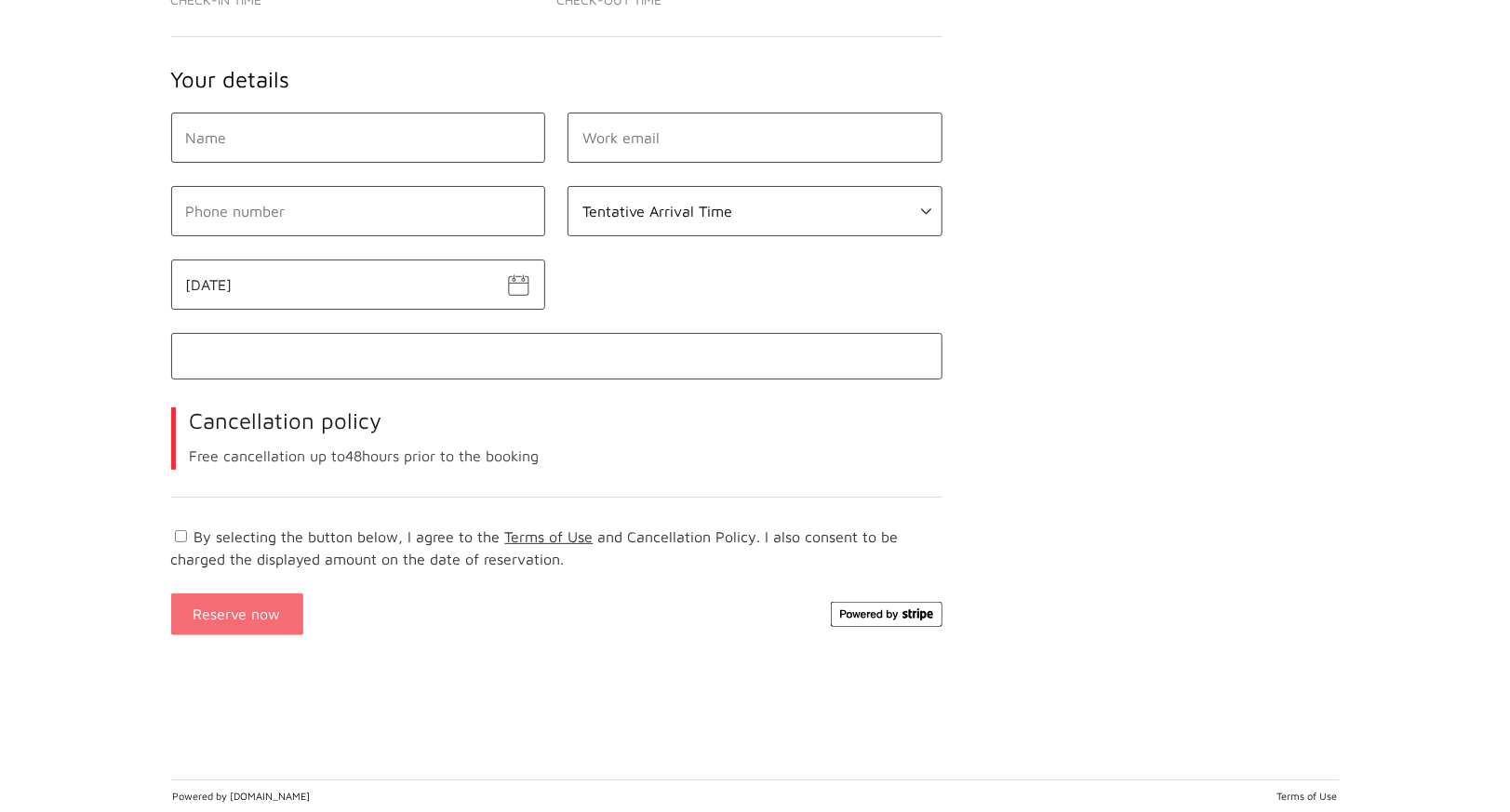
scroll to position [444, 0]
